Goal: Information Seeking & Learning: Check status

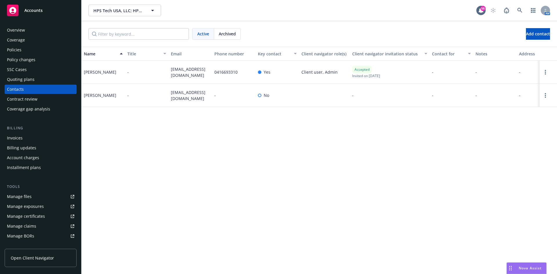
click at [108, 16] on div "HPS Tech USA, LLC; HPS Tech California, LLC HPS Tech USA, LLC; HPS Tech Califor…" at bounding box center [319, 10] width 475 height 21
click at [111, 11] on span "HPS Tech USA, LLC; HPS Tech California, LLC" at bounding box center [118, 11] width 50 height 6
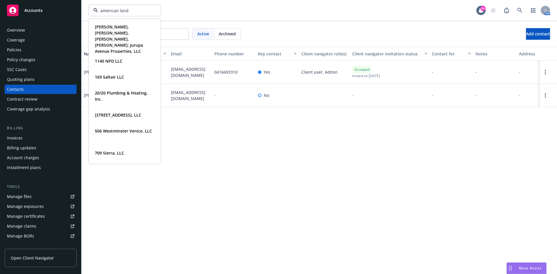
type input "american lands"
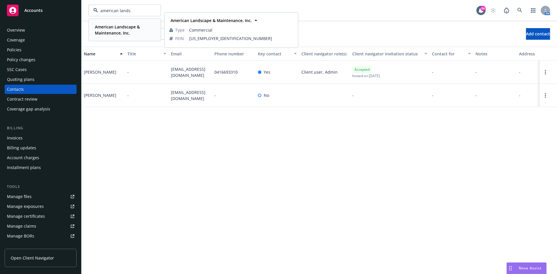
click at [113, 27] on div "American Landscape & Maintenance, Inc." at bounding box center [124, 30] width 62 height 15
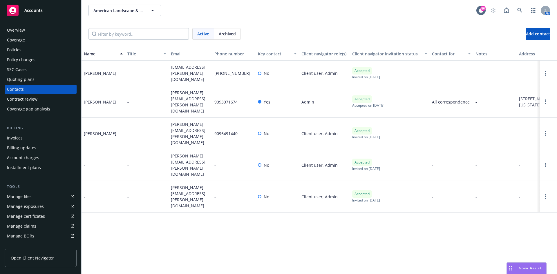
click at [27, 49] on div "Policies" at bounding box center [40, 49] width 67 height 9
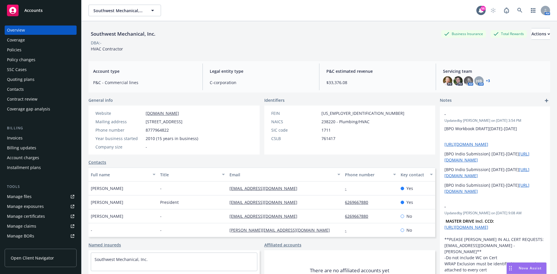
click at [116, 10] on span "Southwest Mechanical, Inc." at bounding box center [118, 11] width 50 height 6
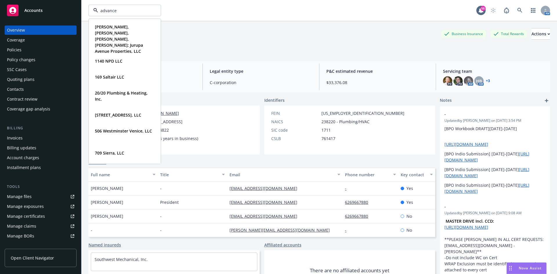
type input "advanced"
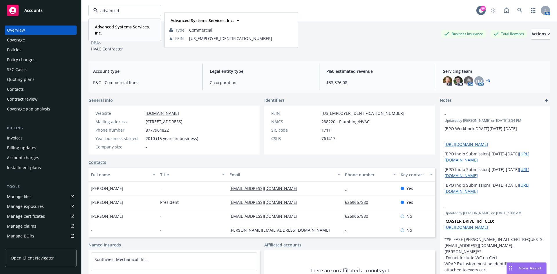
click at [106, 29] on strong "Advanced Systems Services, Inc." at bounding box center [122, 30] width 55 height 12
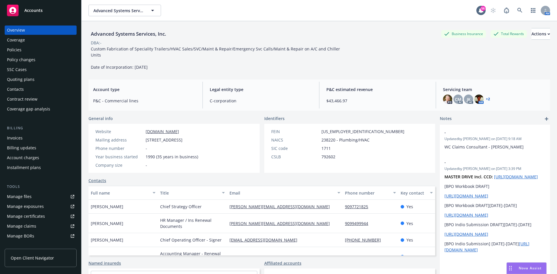
click at [24, 81] on div "Quoting plans" at bounding box center [21, 79] width 28 height 9
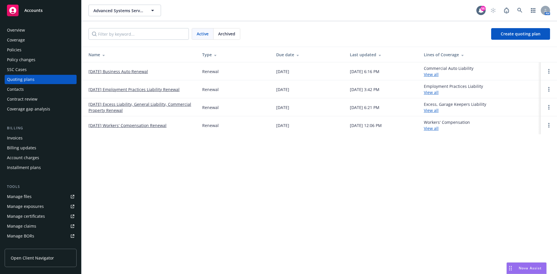
click at [127, 106] on link "[DATE] Excess Liability, General Liability, Commercial Property Renewal" at bounding box center [140, 107] width 104 height 12
